Goal: Information Seeking & Learning: Compare options

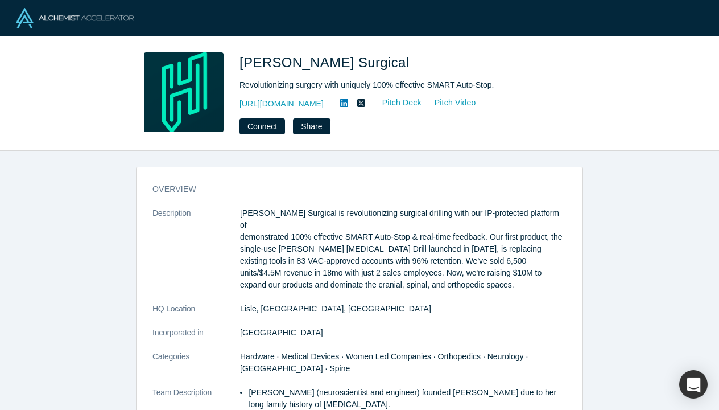
click at [369, 312] on dl "Description Hubly Surgical is revolutionizing surgical drilling with our IP-pro…" at bounding box center [360, 404] width 414 height 394
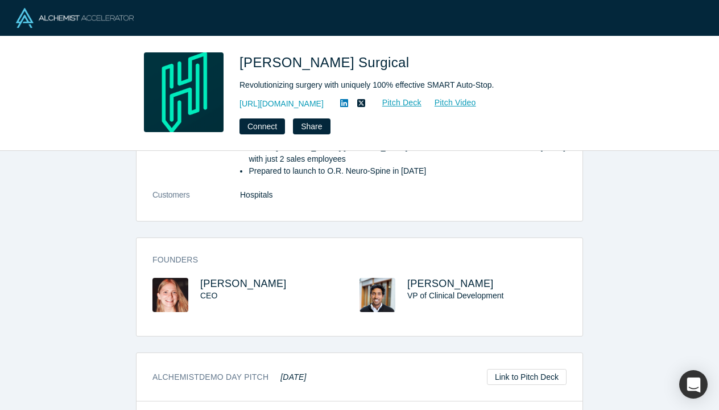
scroll to position [398, 0]
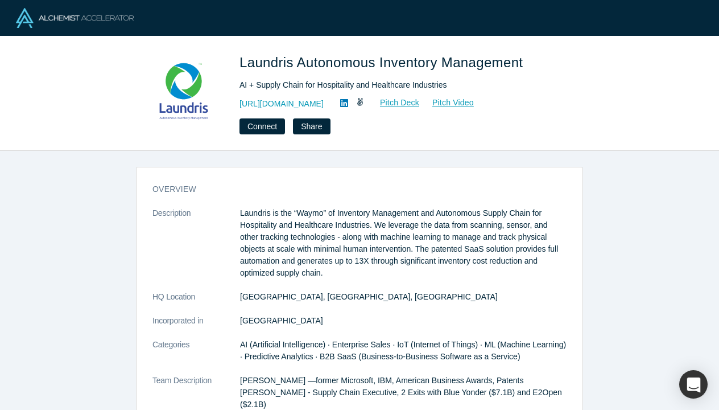
click at [367, 289] on dl "Description Laundris is the “Waymo” of Inventory Management and Autonomous Supp…" at bounding box center [360, 374] width 414 height 335
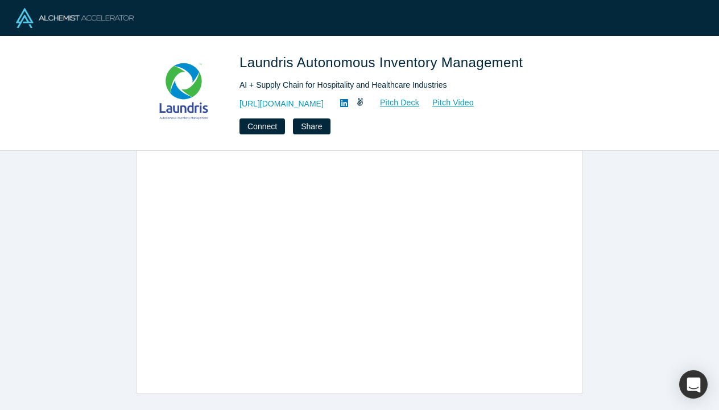
scroll to position [587, 0]
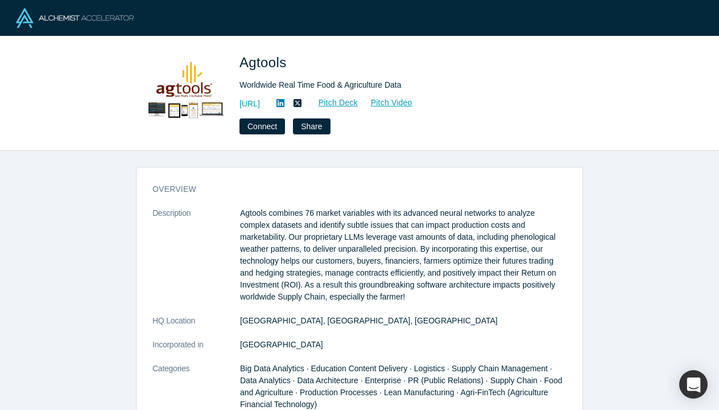
click at [372, 324] on dd "[GEOGRAPHIC_DATA], [GEOGRAPHIC_DATA], [GEOGRAPHIC_DATA]" at bounding box center [403, 321] width 327 height 12
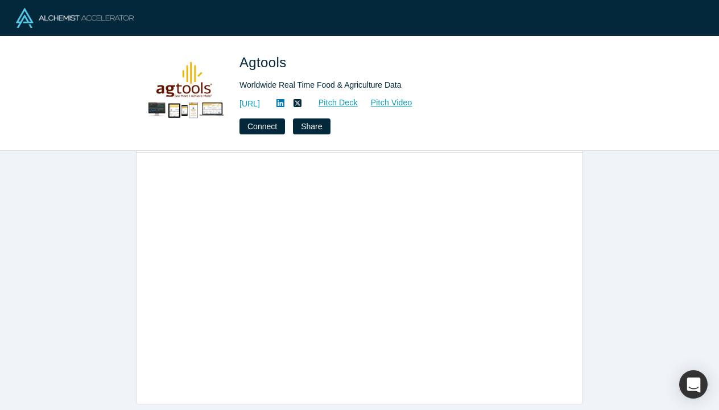
scroll to position [740, 0]
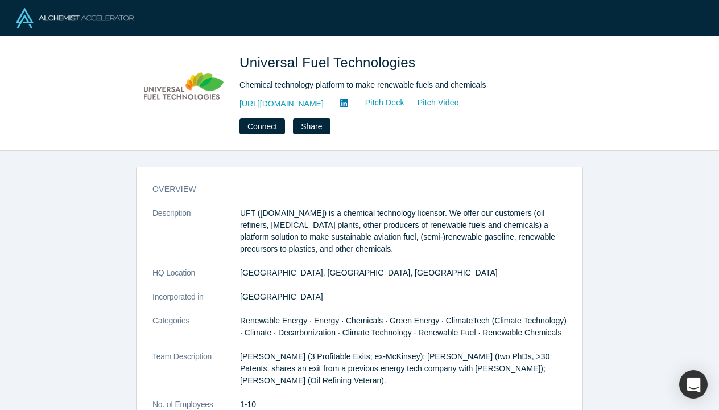
click at [435, 258] on dl "Description UFT (unifuel.tech) is a chemical technology licensor. We offer our …" at bounding box center [360, 338] width 414 height 263
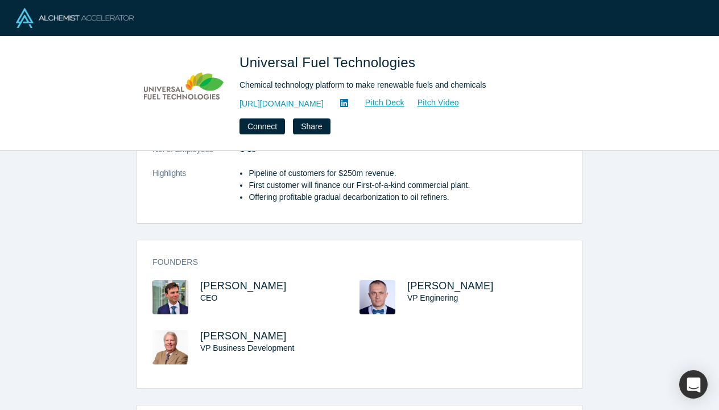
scroll to position [258, 0]
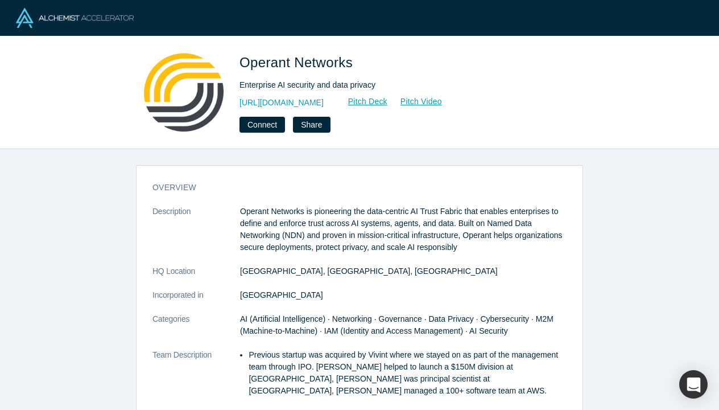
click at [389, 281] on dl "Description Operant Networks is pioneering the data-centric AI Trust Fabric tha…" at bounding box center [360, 360] width 414 height 311
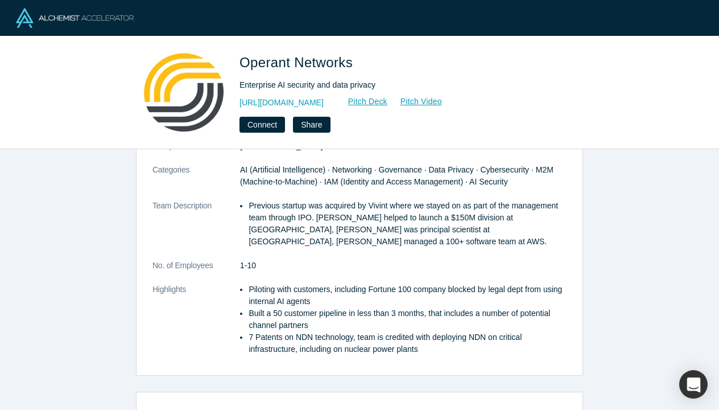
scroll to position [136, 0]
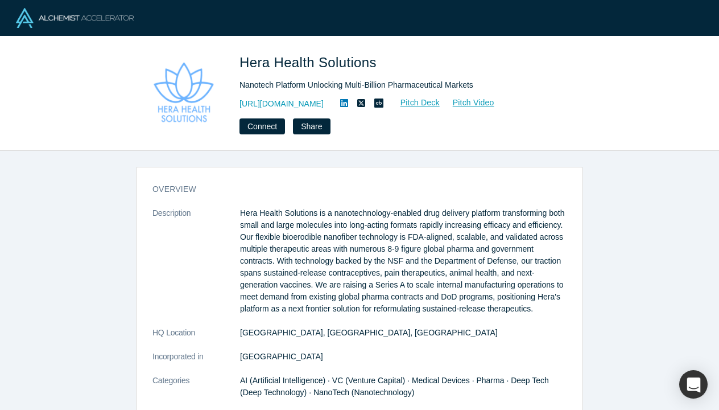
click at [420, 255] on p "Hera Health Solutions is a nanotechnology-enabled drug delivery platform transf…" at bounding box center [403, 261] width 327 height 108
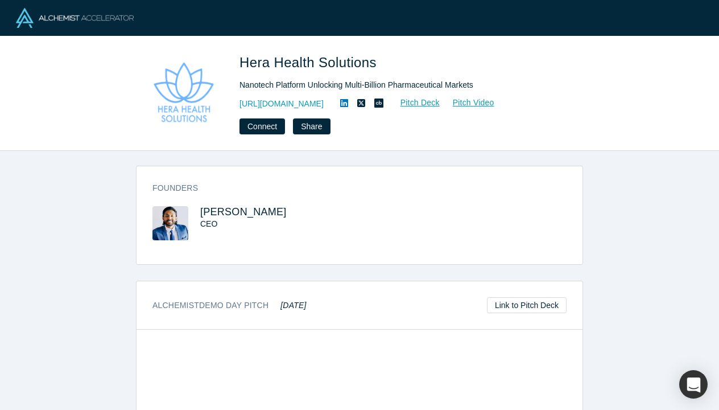
scroll to position [441, 0]
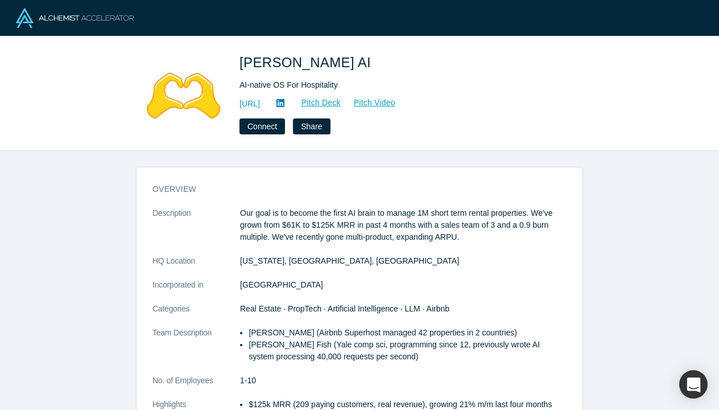
click at [459, 258] on dd "New York, NY, USA" at bounding box center [403, 261] width 327 height 12
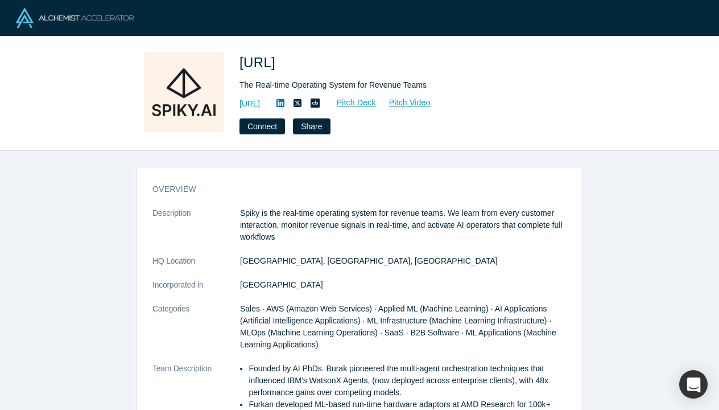
click at [317, 279] on dd "[GEOGRAPHIC_DATA]" at bounding box center [403, 285] width 327 height 12
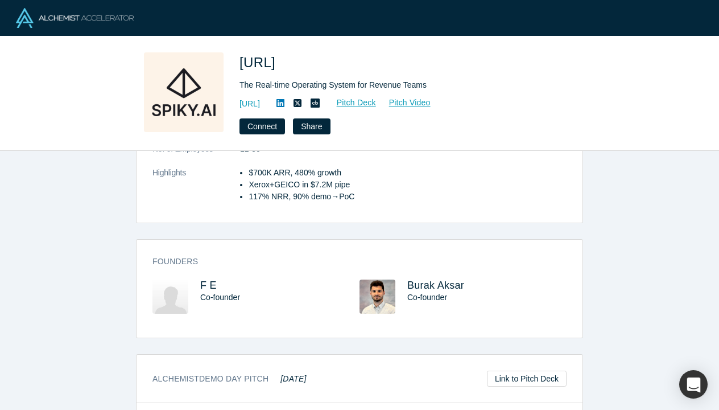
scroll to position [320, 0]
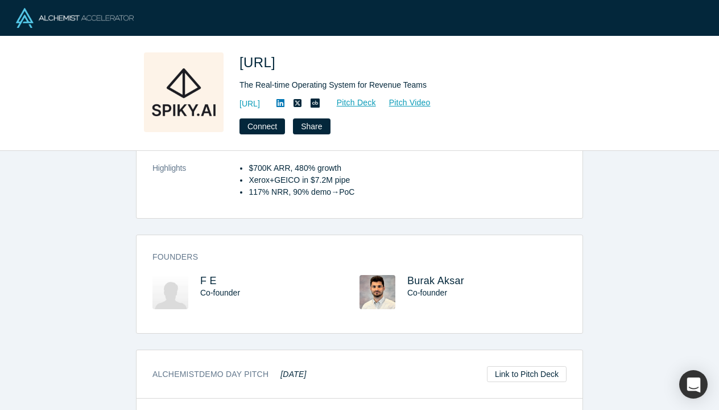
click at [490, 152] on dl "Description Spiky is the real-time operating system for revenue teams. We learn…" at bounding box center [360, 48] width 414 height 323
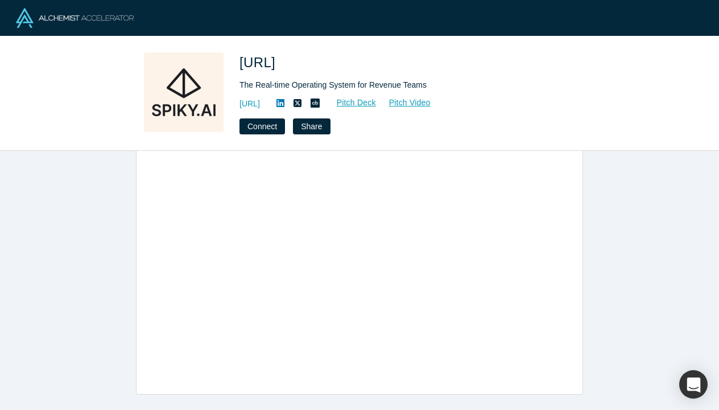
scroll to position [575, 0]
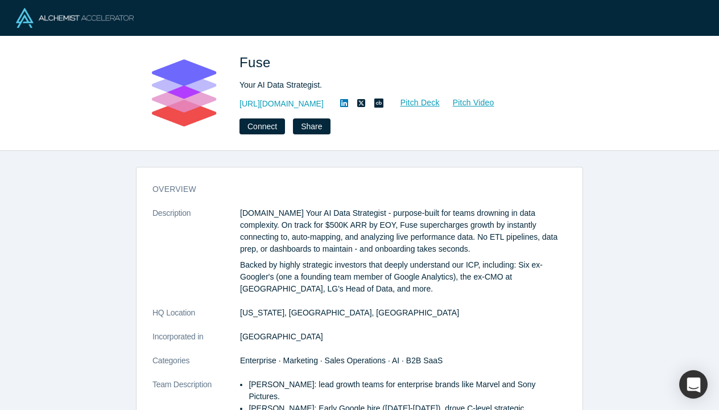
click at [343, 311] on dd "[US_STATE], [GEOGRAPHIC_DATA], [GEOGRAPHIC_DATA]" at bounding box center [403, 313] width 327 height 12
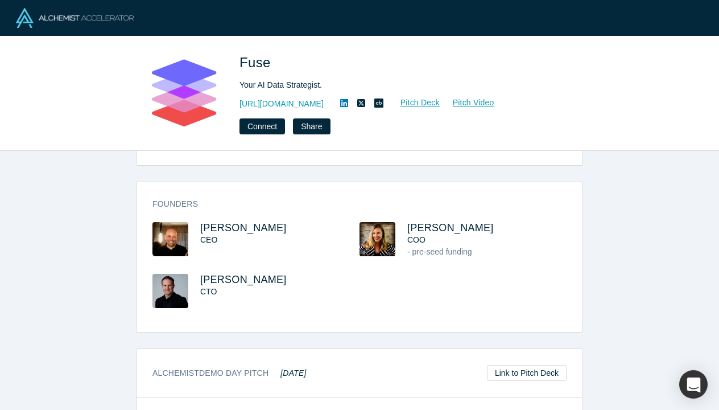
scroll to position [406, 0]
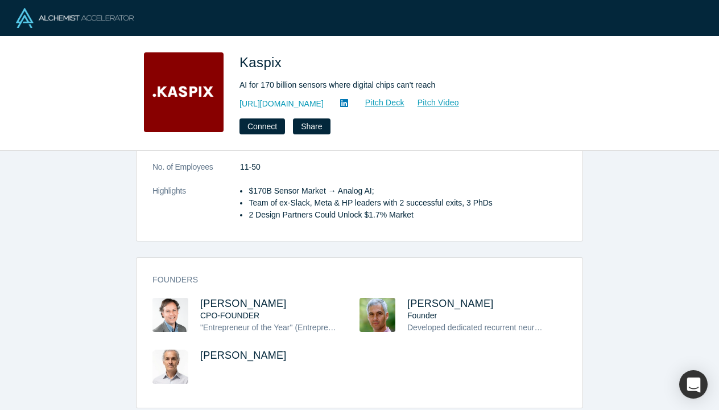
scroll to position [489, 0]
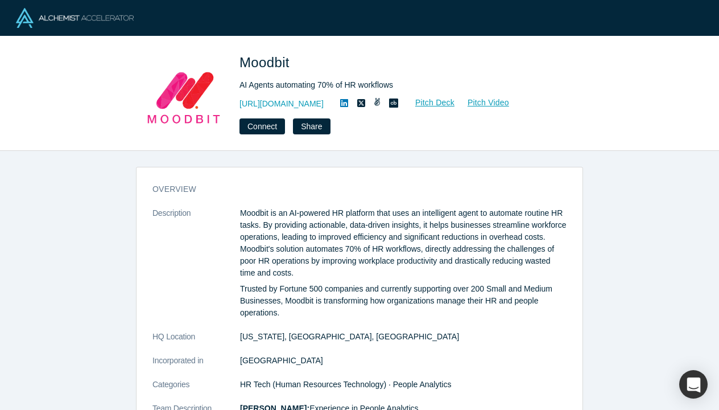
click at [466, 338] on dd "[US_STATE], [GEOGRAPHIC_DATA], [GEOGRAPHIC_DATA]" at bounding box center [403, 337] width 327 height 12
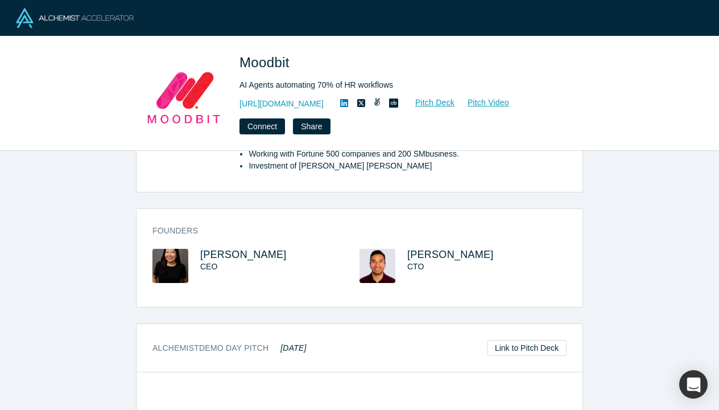
scroll to position [347, 0]
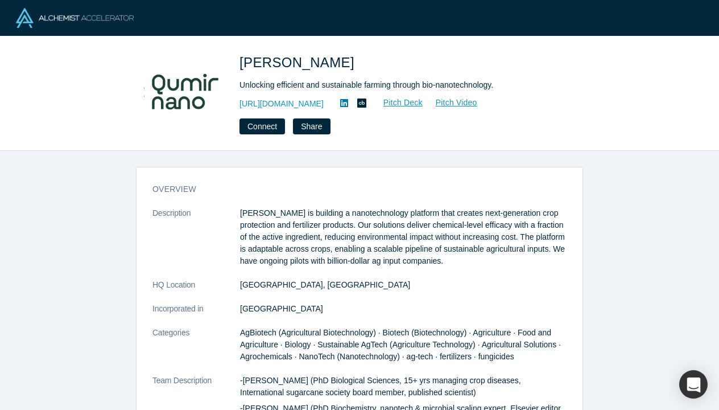
click at [364, 225] on p "Qumir Nano is building a nanotechnology platform that creates next-generation c…" at bounding box center [403, 237] width 327 height 60
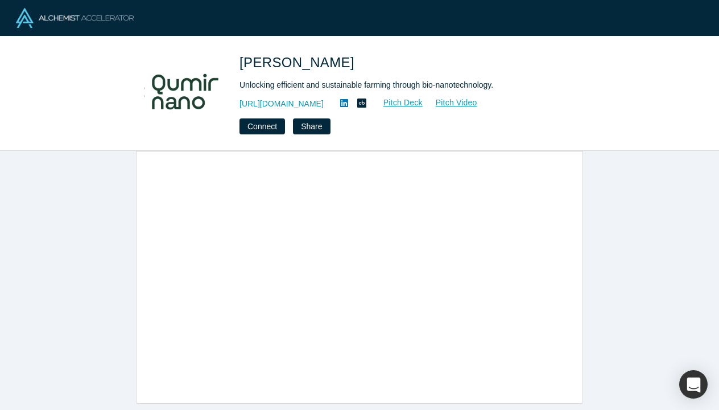
scroll to position [646, 0]
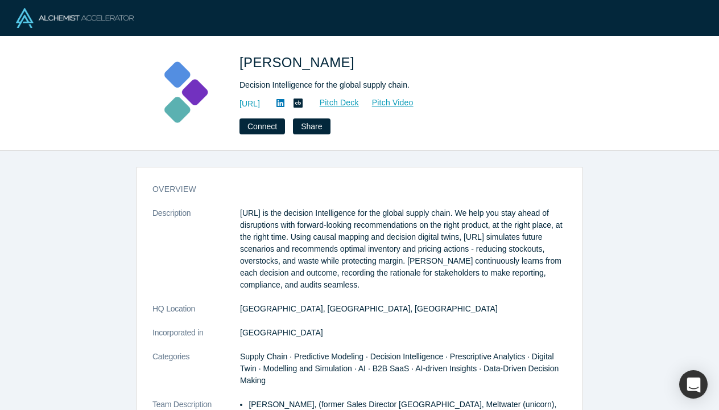
click at [334, 294] on dl "Description Kimaru.ai is the decision Intelligence for the global supply chain.…" at bounding box center [360, 374] width 414 height 335
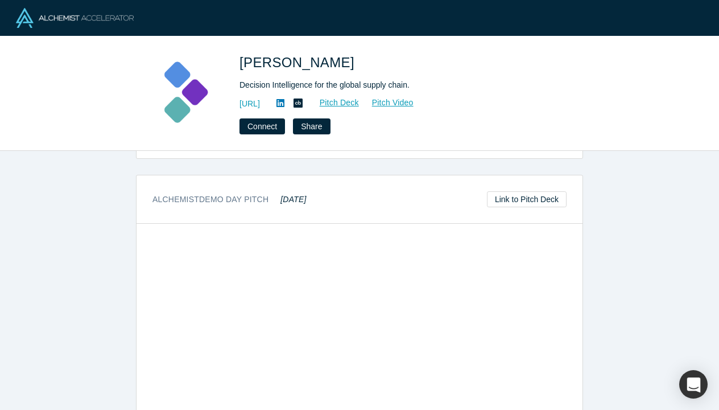
scroll to position [561, 0]
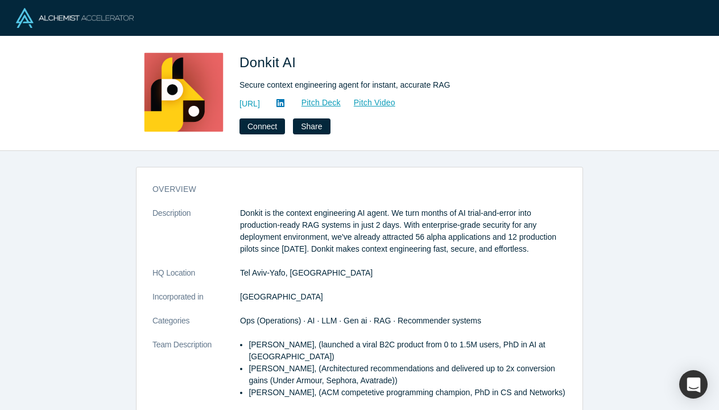
click at [342, 279] on dl "Description Donkit is the context engineering AI agent. We turn months of AI tr…" at bounding box center [360, 344] width 414 height 275
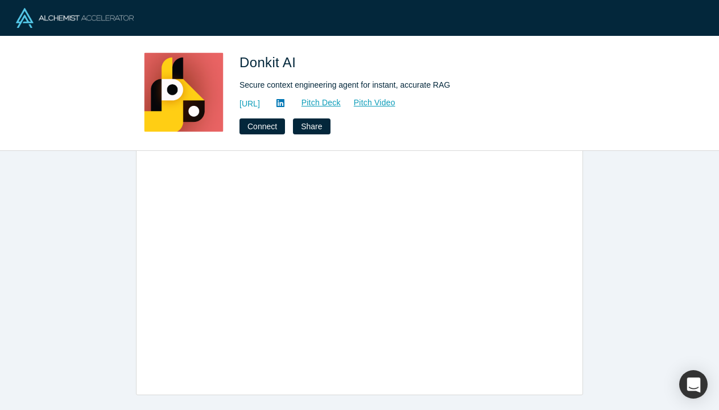
scroll to position [528, 0]
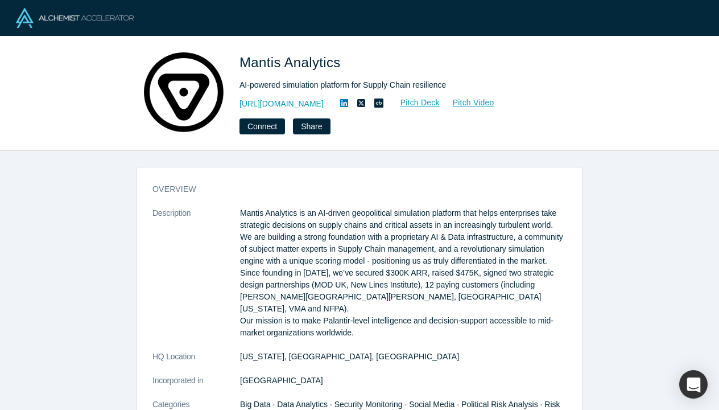
click at [525, 183] on h3 "overview" at bounding box center [352, 189] width 398 height 12
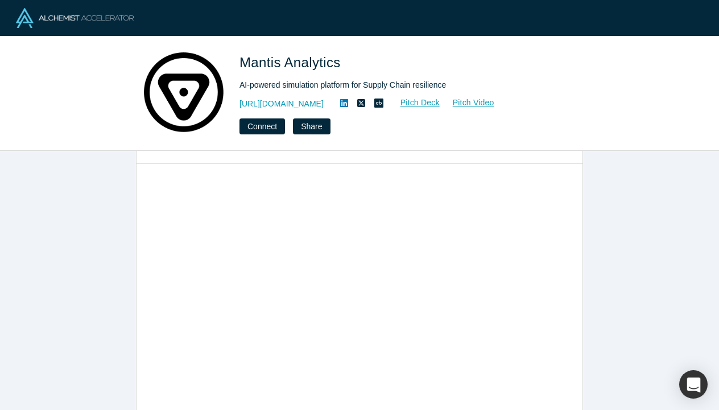
scroll to position [685, 0]
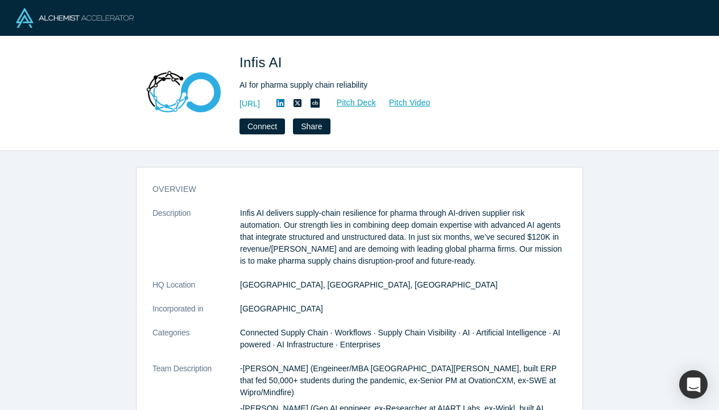
click at [352, 282] on dd "San Francisco, CA, USA" at bounding box center [403, 285] width 327 height 12
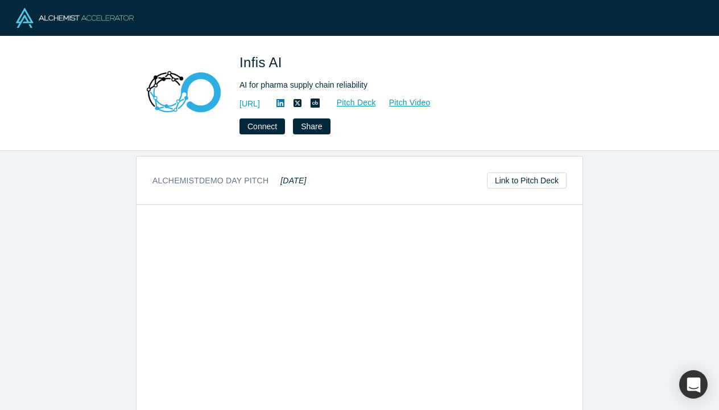
scroll to position [528, 0]
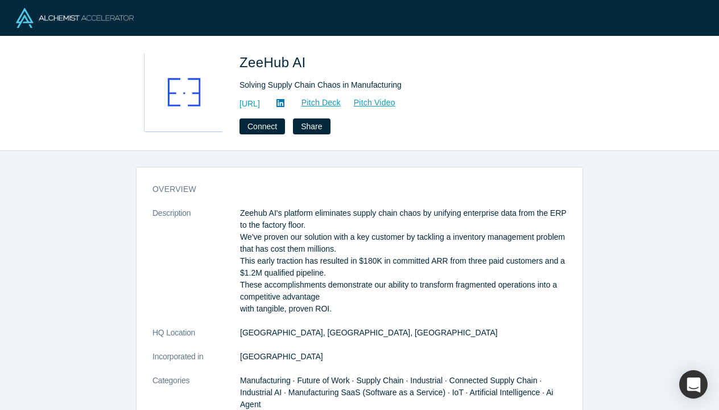
click at [345, 198] on div "overview Description Zeehub AI's platform eliminates supply chain chaos by unif…" at bounding box center [360, 386] width 446 height 422
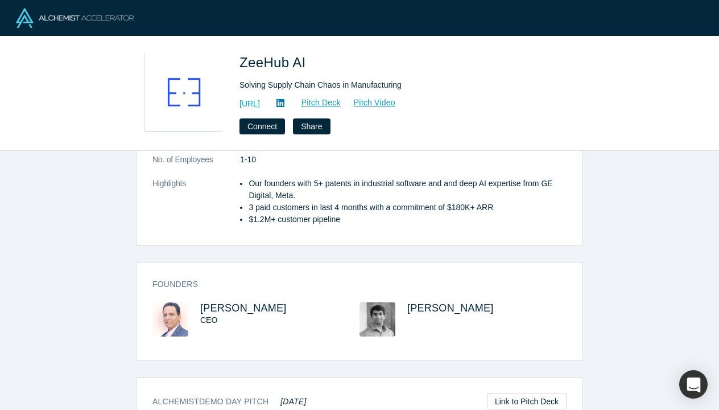
scroll to position [354, 0]
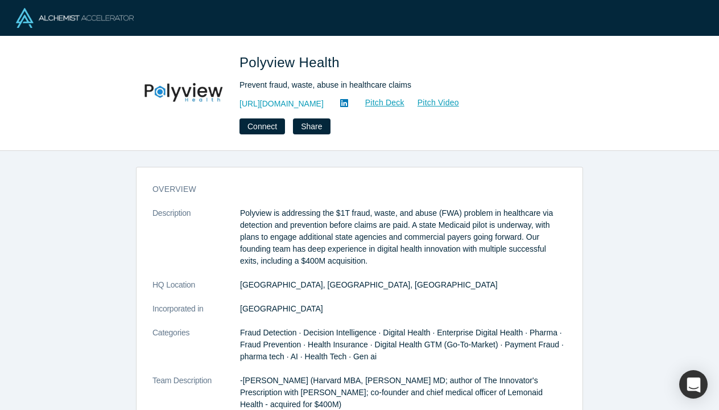
click at [409, 281] on dd "Menlo Park, CA, USA" at bounding box center [403, 285] width 327 height 12
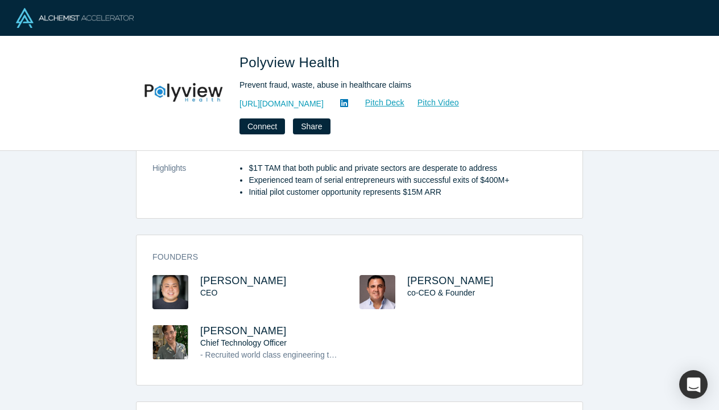
scroll to position [363, 0]
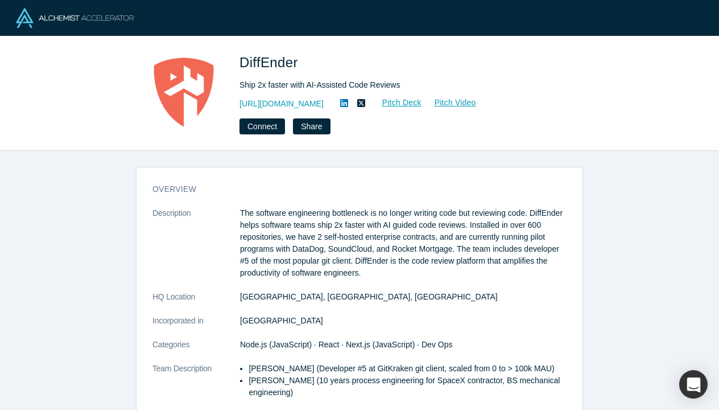
click at [388, 311] on dl "Description The software engineering bottleneck is no longer writing code but r…" at bounding box center [360, 344] width 414 height 275
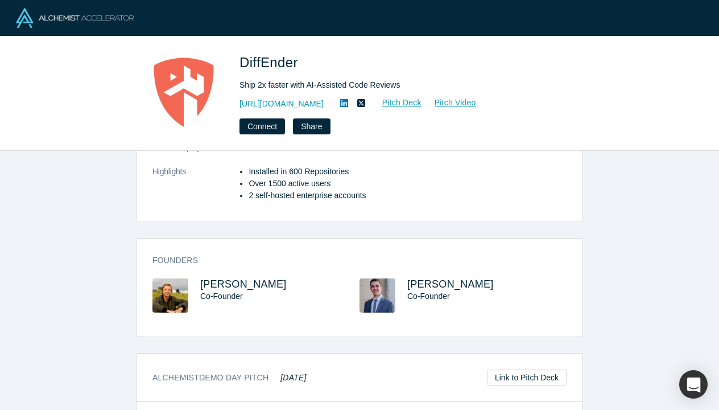
scroll to position [273, 0]
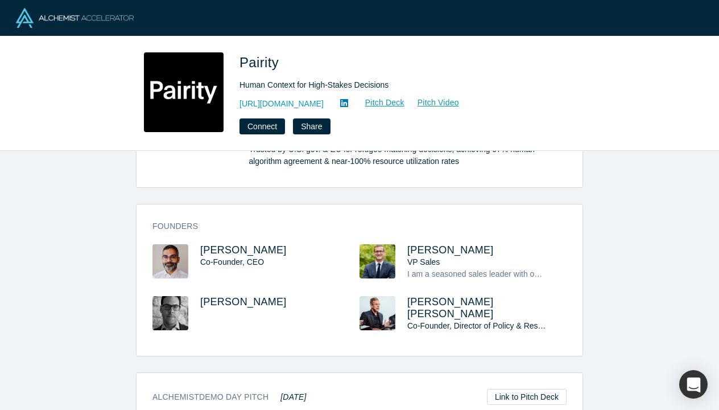
scroll to position [507, 0]
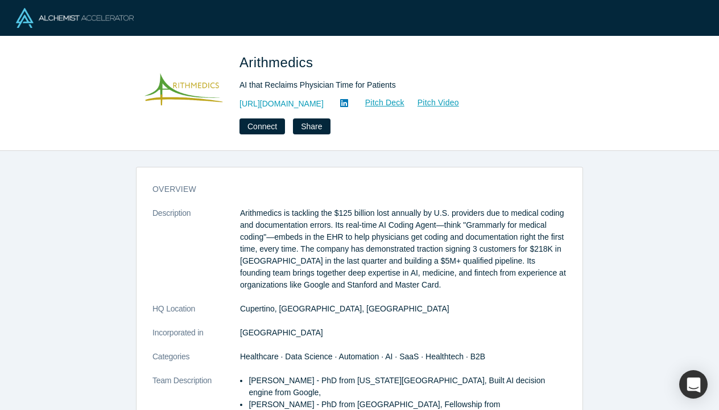
click at [336, 310] on dd "Cupertino, [GEOGRAPHIC_DATA], [GEOGRAPHIC_DATA]" at bounding box center [403, 309] width 327 height 12
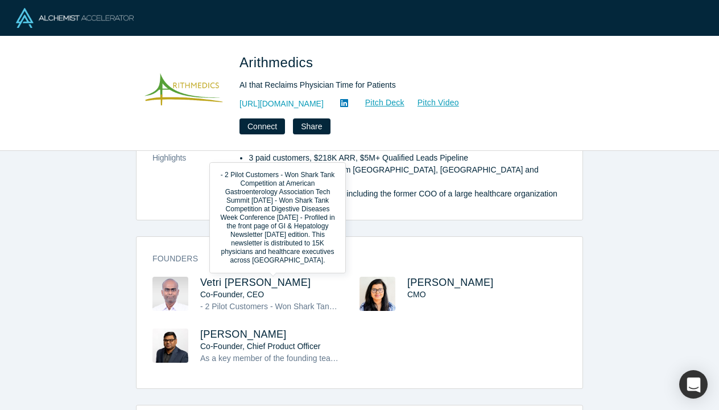
scroll to position [331, 0]
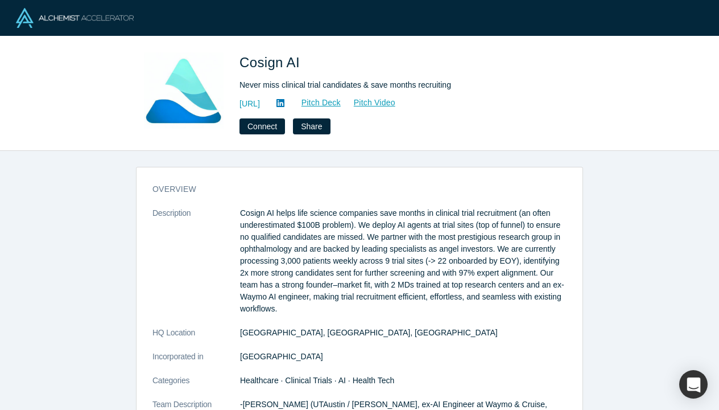
click at [412, 233] on p "Cosign AI helps life science companies save months in clinical trial recruitmen…" at bounding box center [403, 261] width 327 height 108
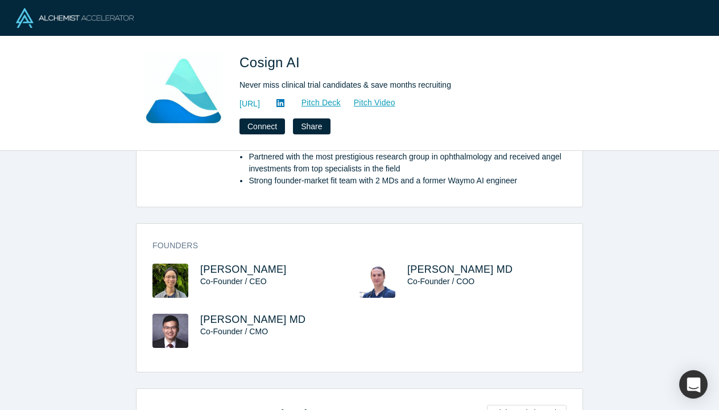
scroll to position [405, 0]
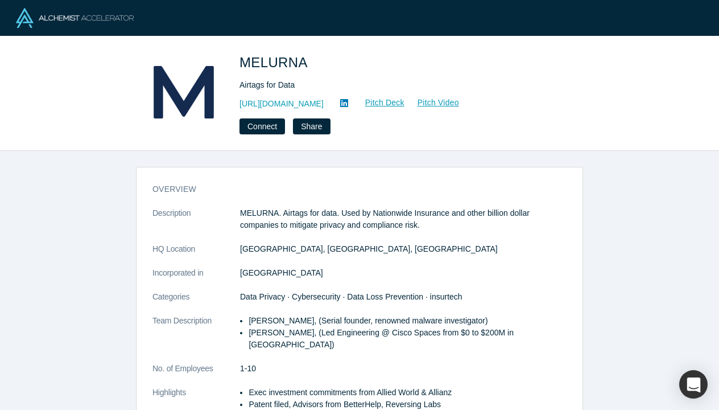
click at [496, 250] on dd "[GEOGRAPHIC_DATA], [GEOGRAPHIC_DATA], [GEOGRAPHIC_DATA]" at bounding box center [403, 249] width 327 height 12
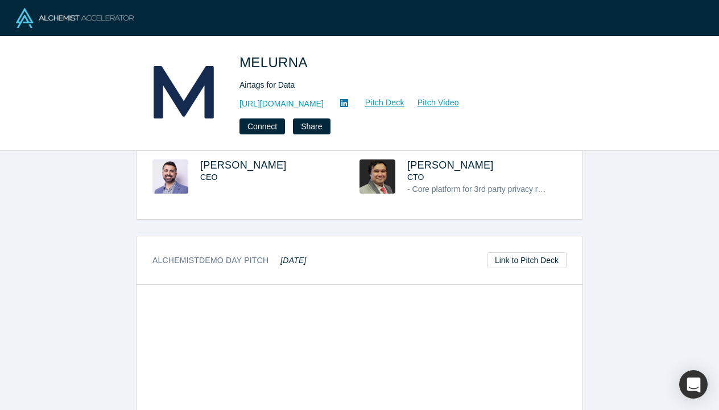
scroll to position [369, 0]
